Goal: Information Seeking & Learning: Learn about a topic

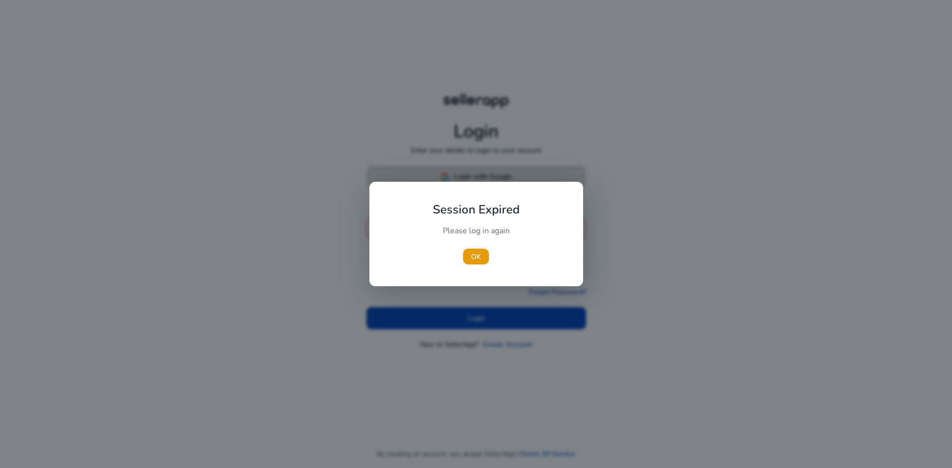
click at [470, 171] on body "Login Enter your details to login to your account Login with Google or mail Ema…" at bounding box center [476, 234] width 952 height 468
click at [466, 259] on span "button" at bounding box center [476, 257] width 26 height 24
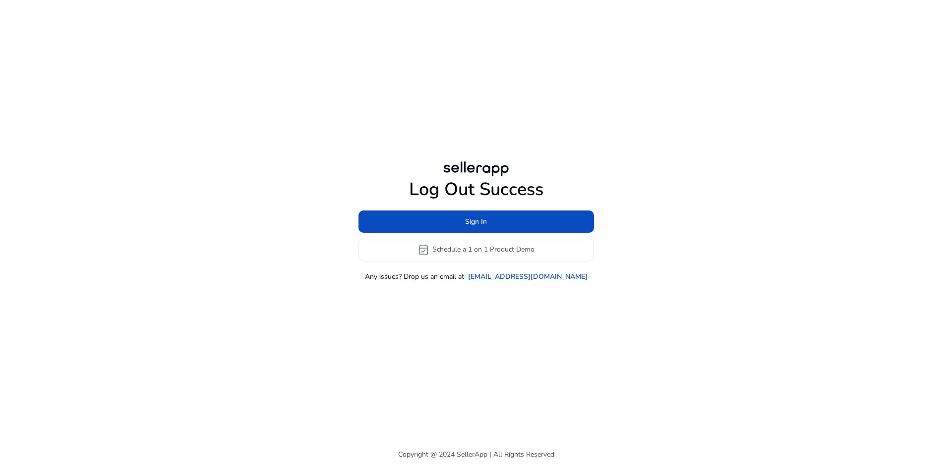
click at [487, 181] on h1 "Log Out Success" at bounding box center [475, 189] width 235 height 21
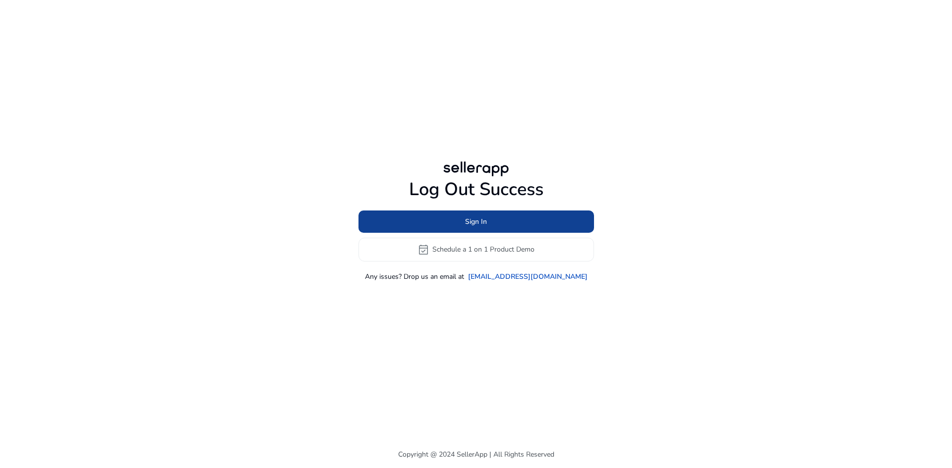
click at [481, 218] on span "Sign In" at bounding box center [476, 222] width 22 height 10
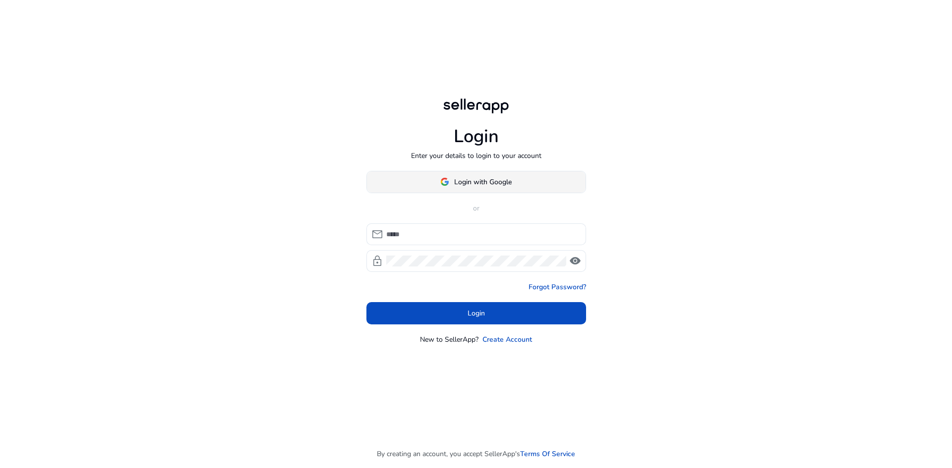
click at [482, 185] on span "Login with Google" at bounding box center [482, 182] width 57 height 10
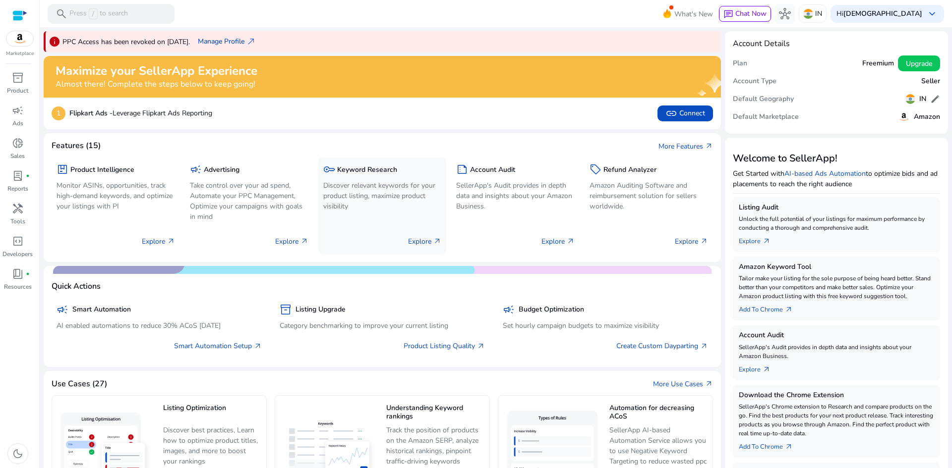
click at [418, 244] on p "Explore arrow_outward" at bounding box center [424, 241] width 33 height 10
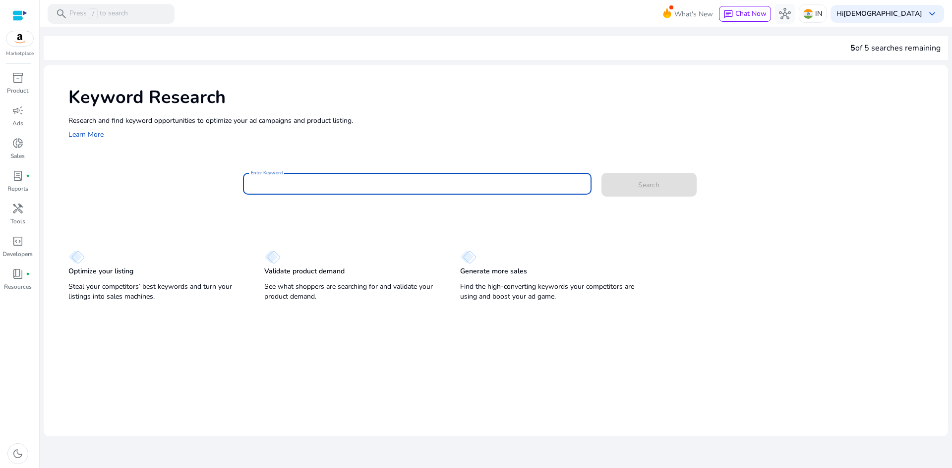
click at [316, 180] on input "Enter Keyword" at bounding box center [417, 183] width 333 height 11
type input "*"
